Goal: Task Accomplishment & Management: Manage account settings

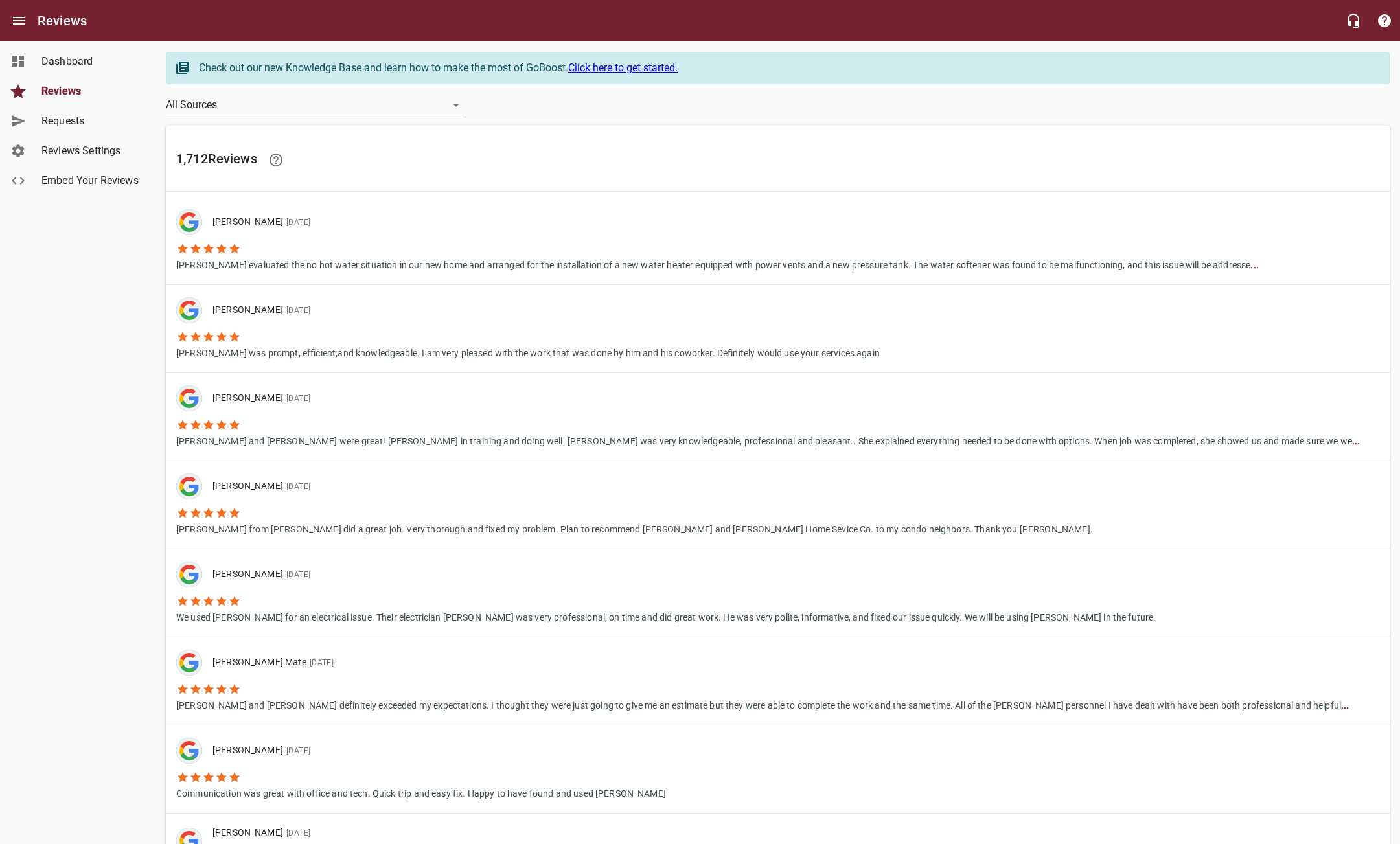
scroll to position [672, 0]
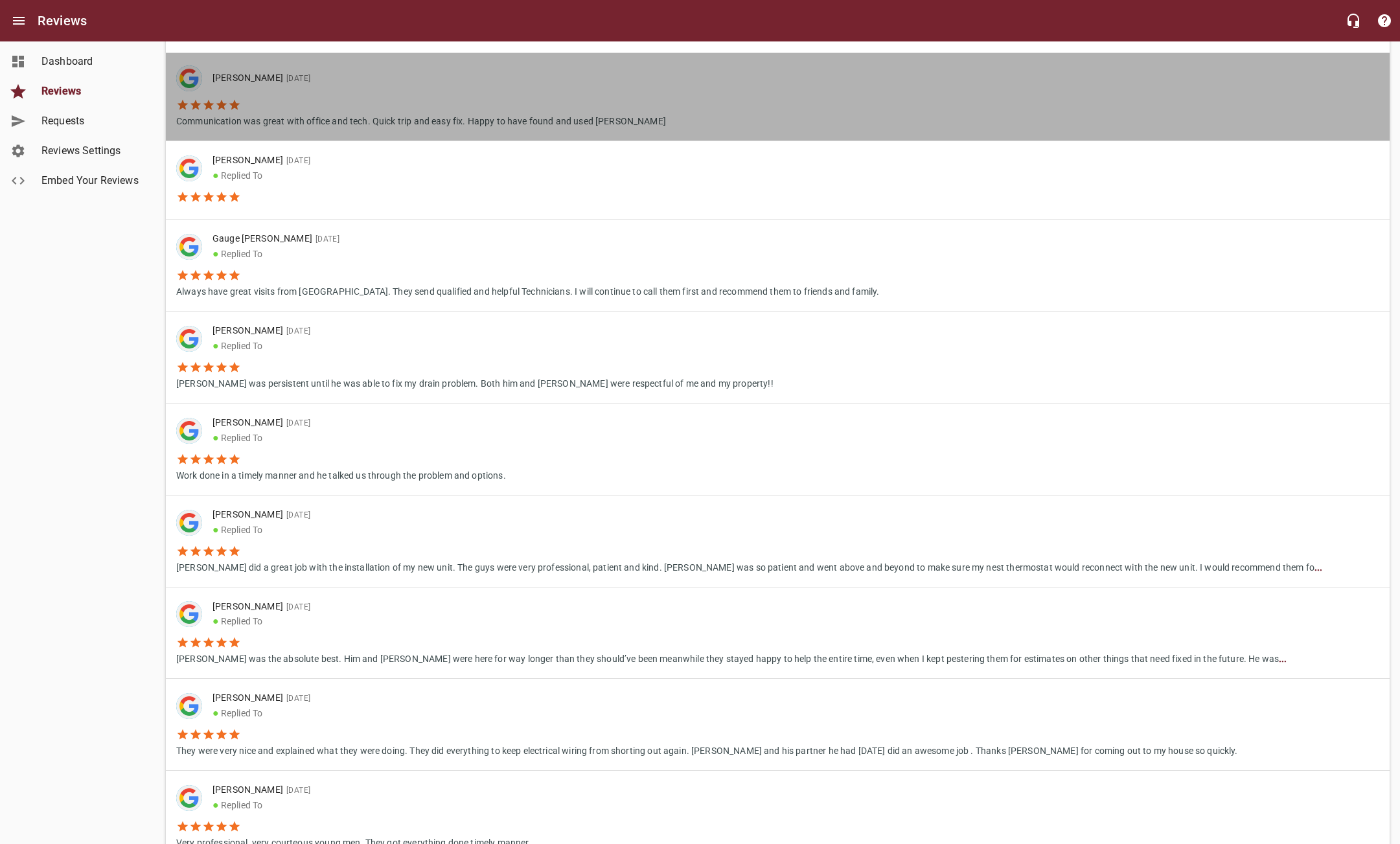
click at [389, 111] on li "Communication was great with office and tech. Quick trip and easy fix. Happy to…" at bounding box center [421, 110] width 490 height 37
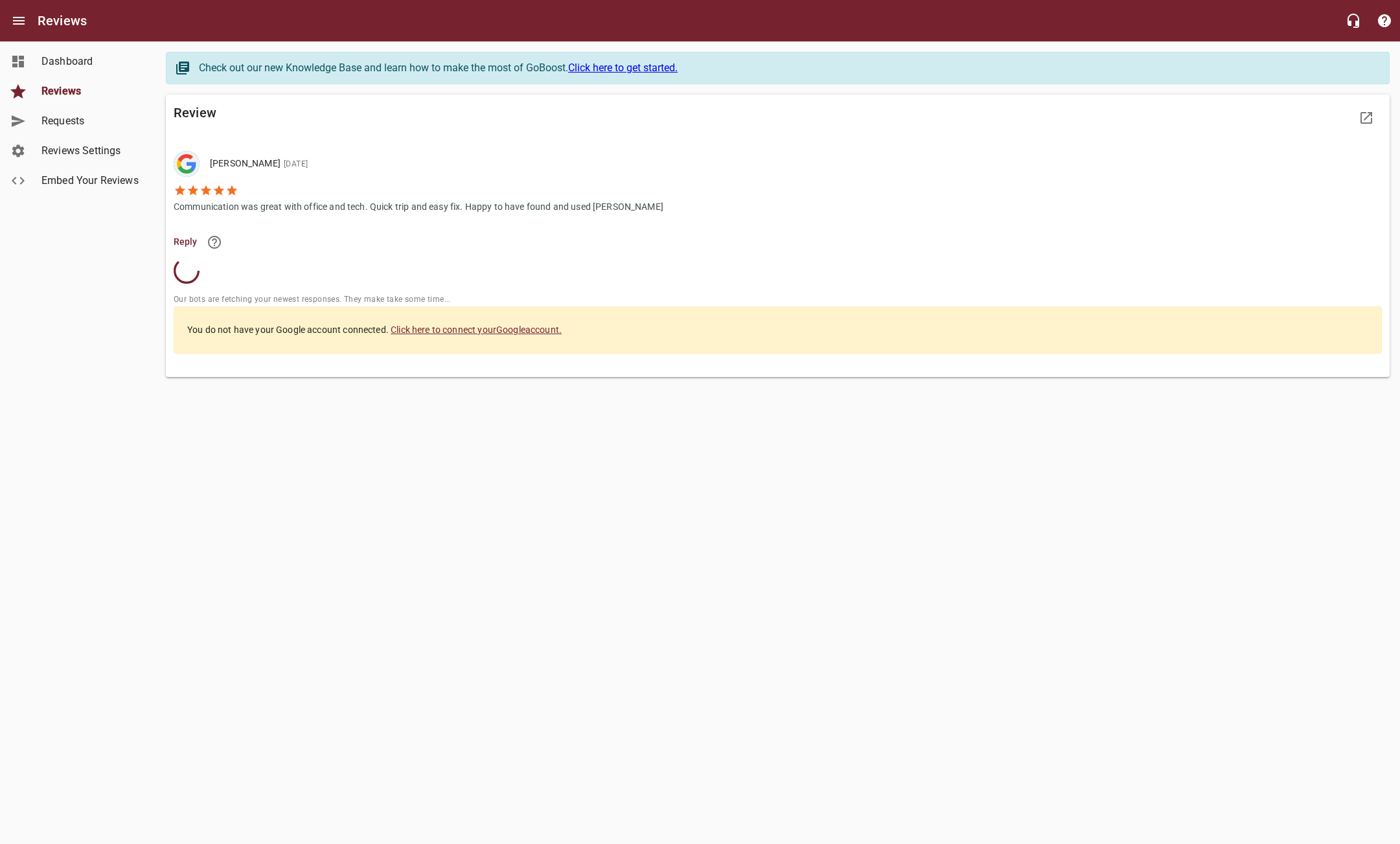
click at [478, 332] on link "Click here to connect your Google account." at bounding box center [476, 330] width 171 height 10
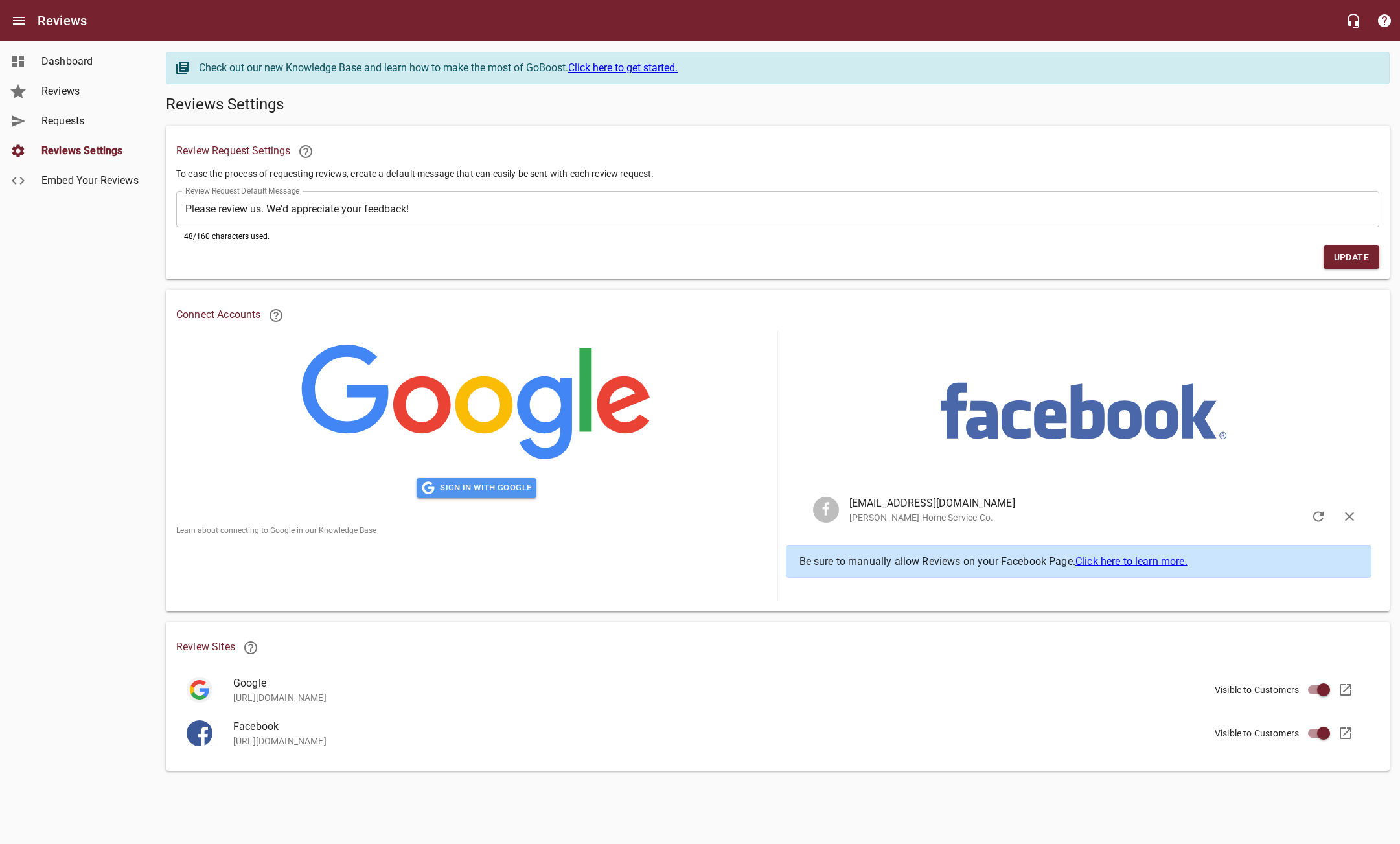
click at [496, 491] on span "Sign in with Google" at bounding box center [476, 488] width 109 height 15
click at [97, 147] on span "Reviews Settings" at bounding box center [91, 151] width 98 height 16
click at [514, 486] on span "Sign in with Google" at bounding box center [476, 488] width 109 height 15
